Goal: Obtain resource: Download file/media

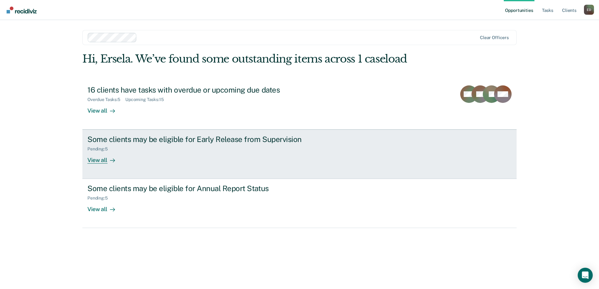
click at [101, 161] on div "View all" at bounding box center [104, 158] width 35 height 12
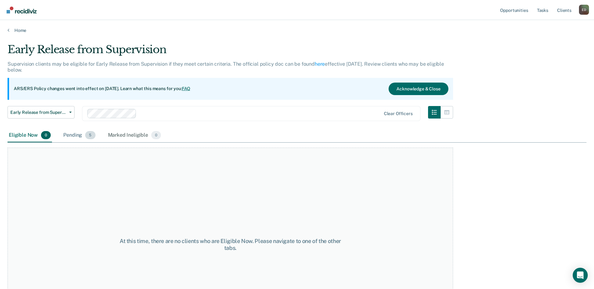
click at [79, 134] on div "Pending 5" at bounding box center [79, 136] width 34 height 14
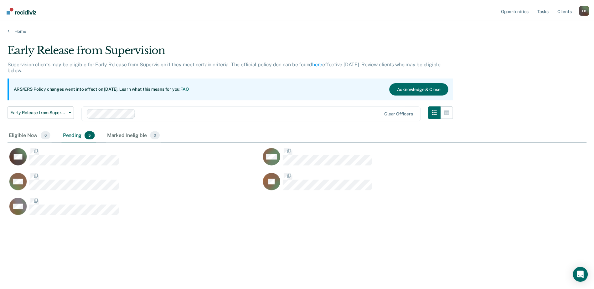
scroll to position [194, 579]
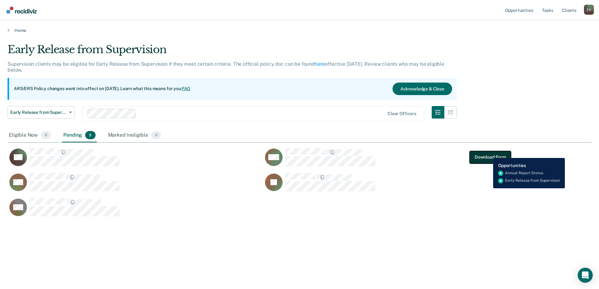
click at [488, 153] on button "Download Form" at bounding box center [489, 157] width 41 height 13
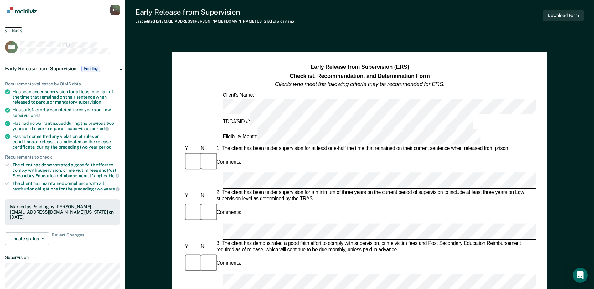
click at [13, 30] on button "Back" at bounding box center [13, 31] width 17 height 6
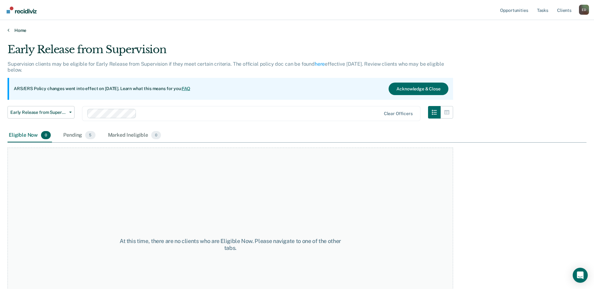
click at [18, 30] on link "Home" at bounding box center [297, 31] width 579 height 6
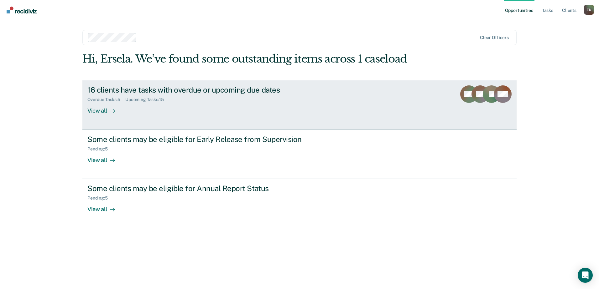
click at [92, 113] on div "View all" at bounding box center [104, 108] width 35 height 12
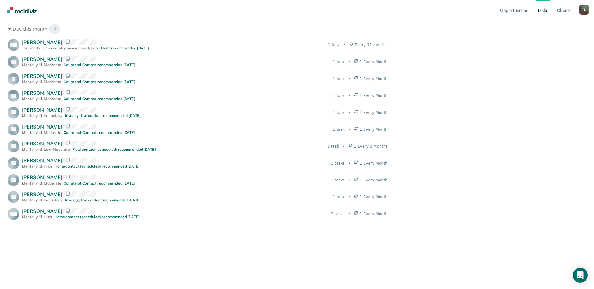
scroll to position [218, 0]
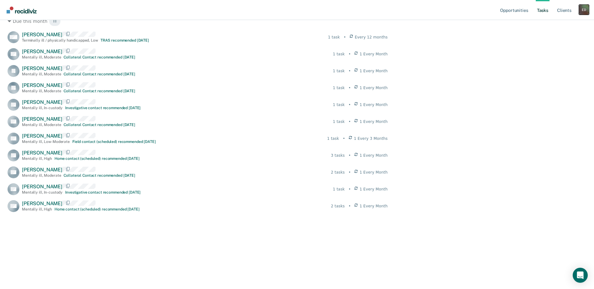
click at [581, 6] on div "E D" at bounding box center [584, 10] width 10 height 10
click at [542, 40] on link "Log Out" at bounding box center [559, 41] width 50 height 5
